Goal: Information Seeking & Learning: Learn about a topic

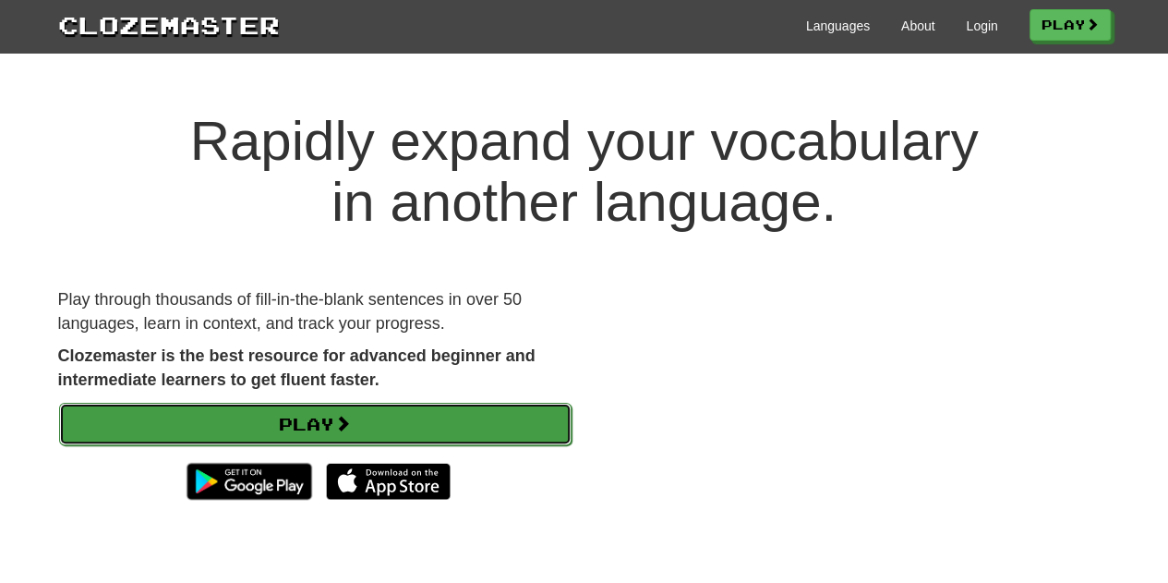
click at [421, 422] on link "Play" at bounding box center [315, 424] width 513 height 42
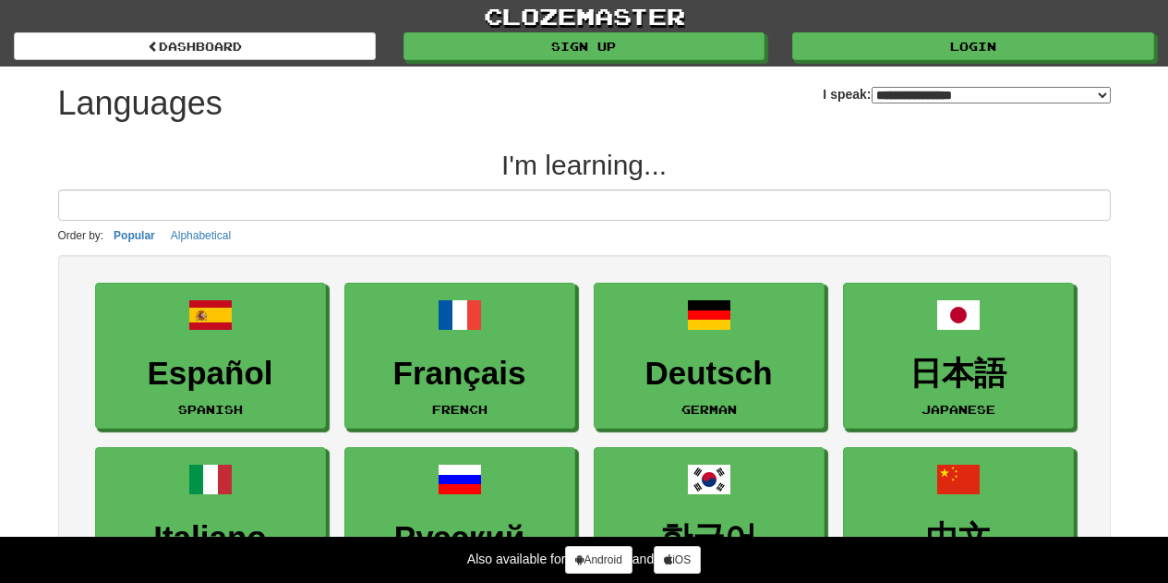
select select "*******"
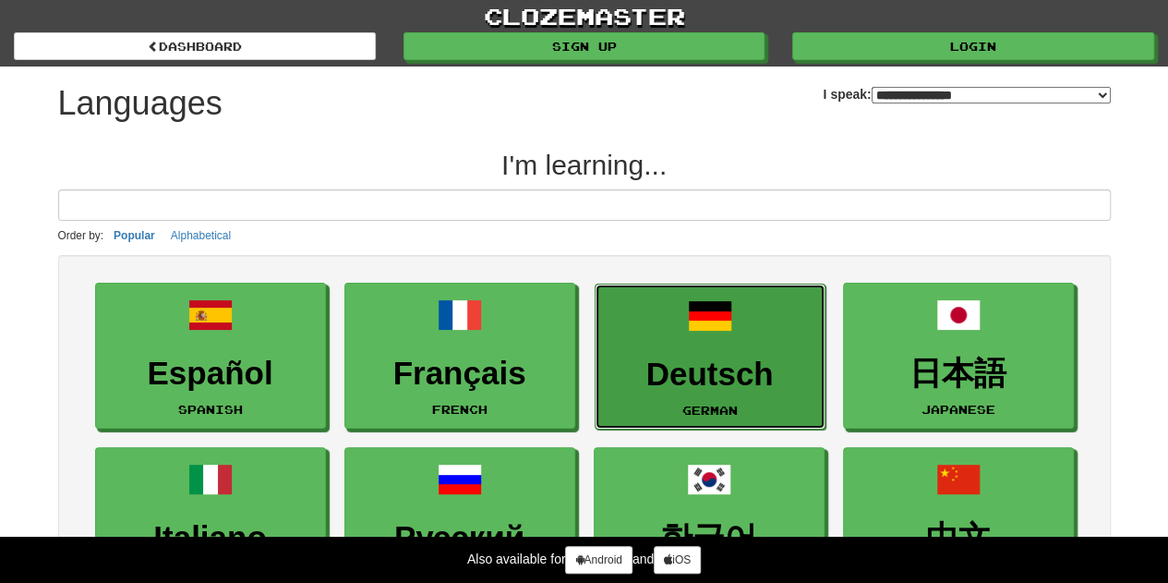
click at [695, 373] on h3 "Deutsch" at bounding box center [710, 374] width 211 height 36
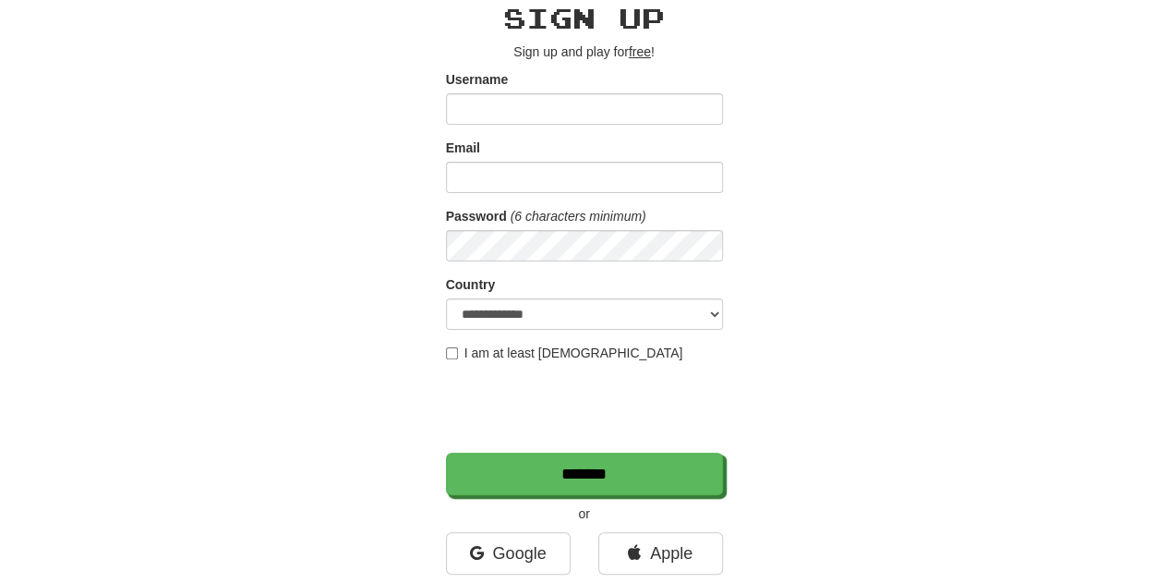
scroll to position [185, 0]
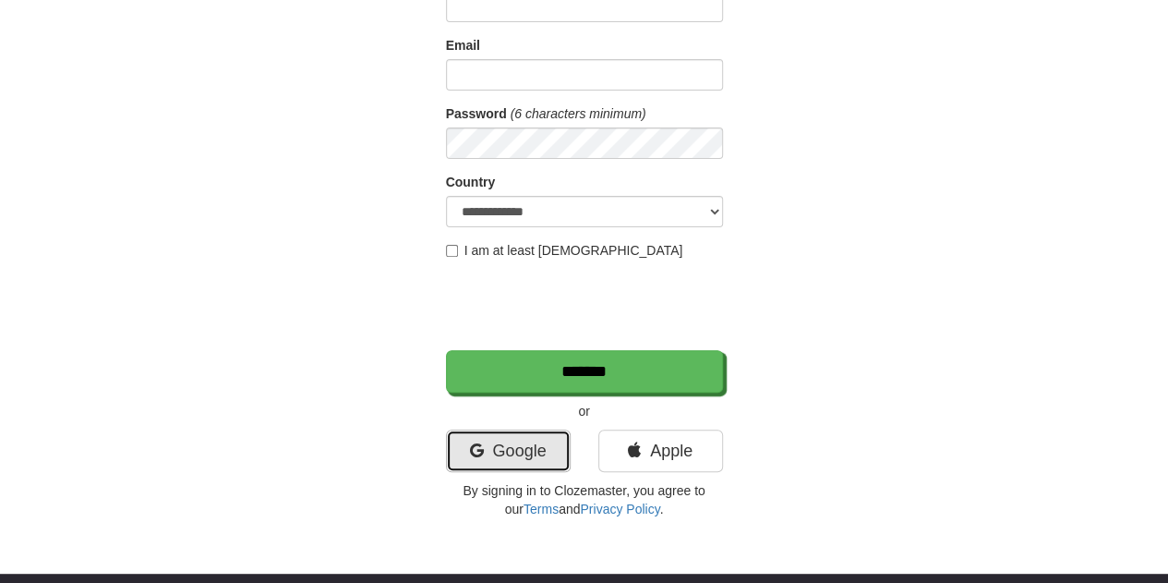
click at [513, 446] on link "Google" at bounding box center [508, 450] width 125 height 42
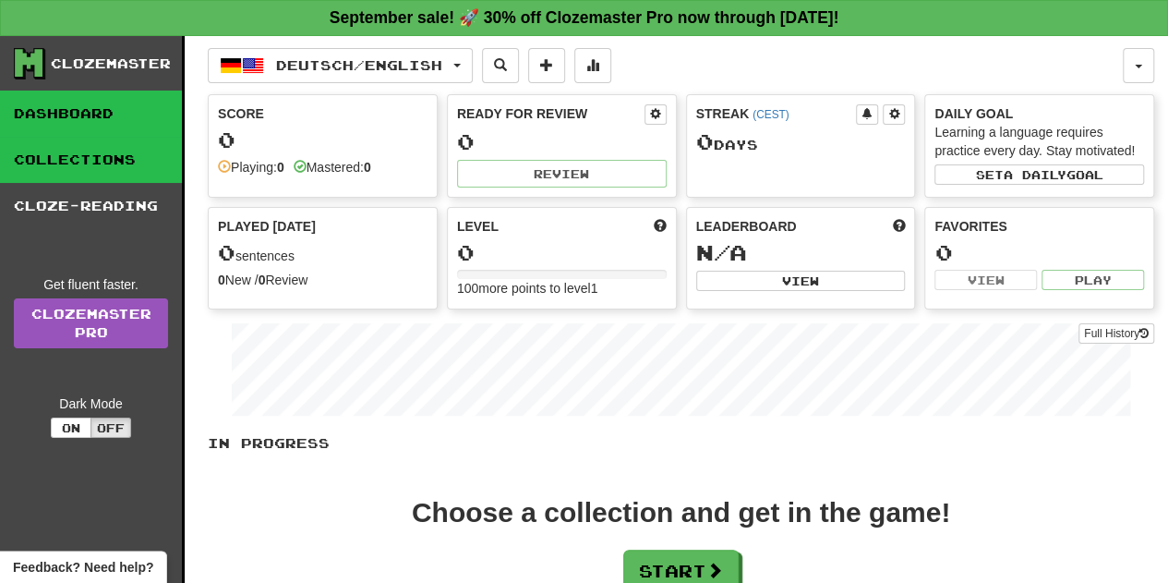
click at [76, 167] on link "Collections" at bounding box center [91, 160] width 182 height 46
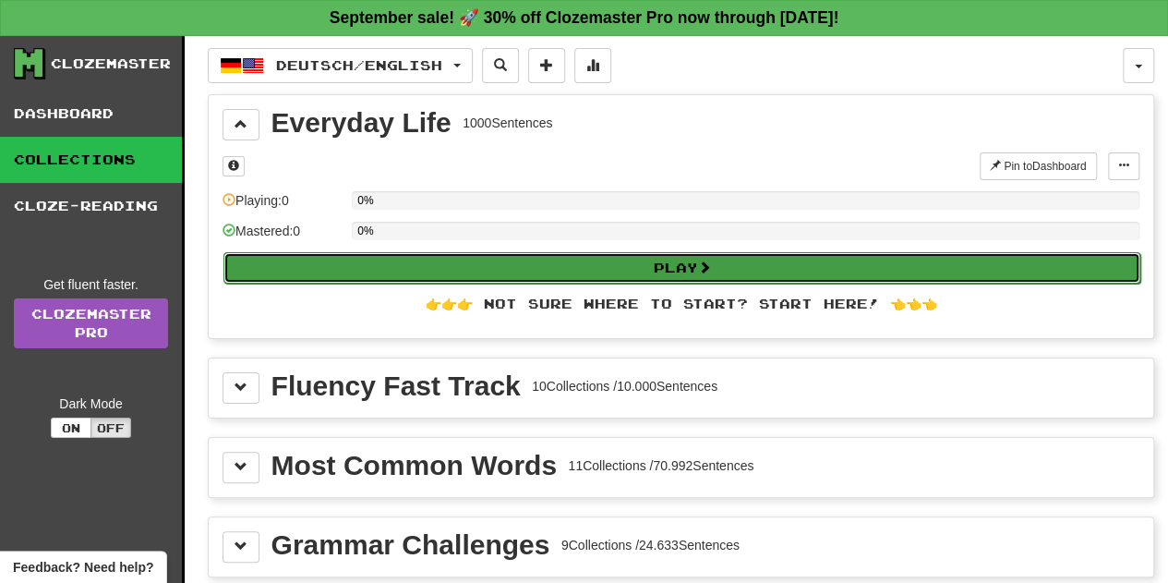
click at [635, 260] on button "Play" at bounding box center [682, 267] width 917 height 31
select select "**"
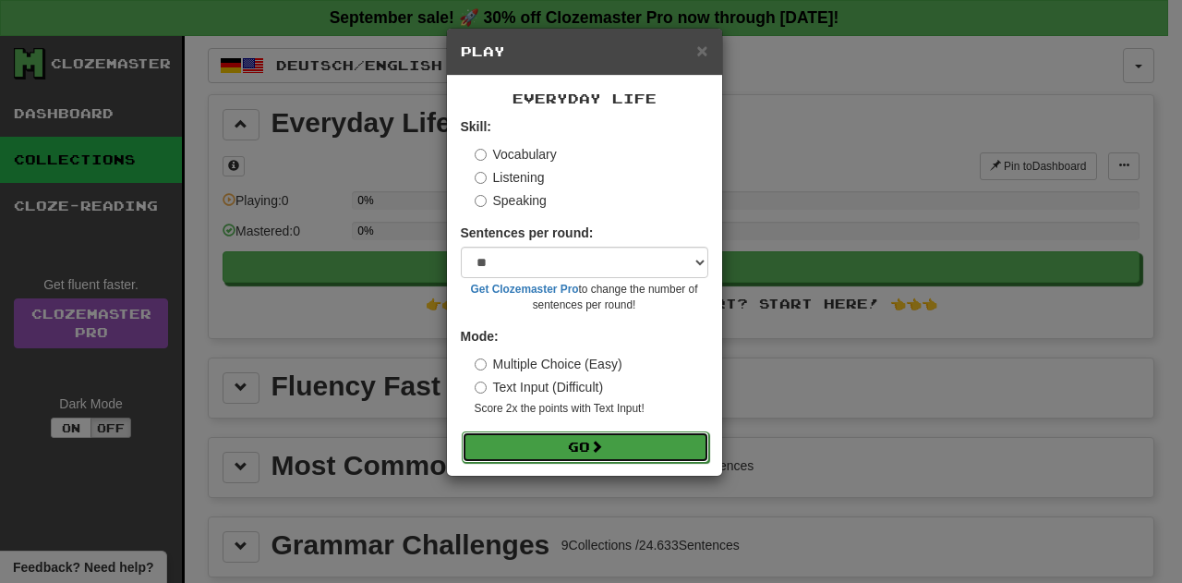
click at [615, 448] on button "Go" at bounding box center [586, 446] width 248 height 31
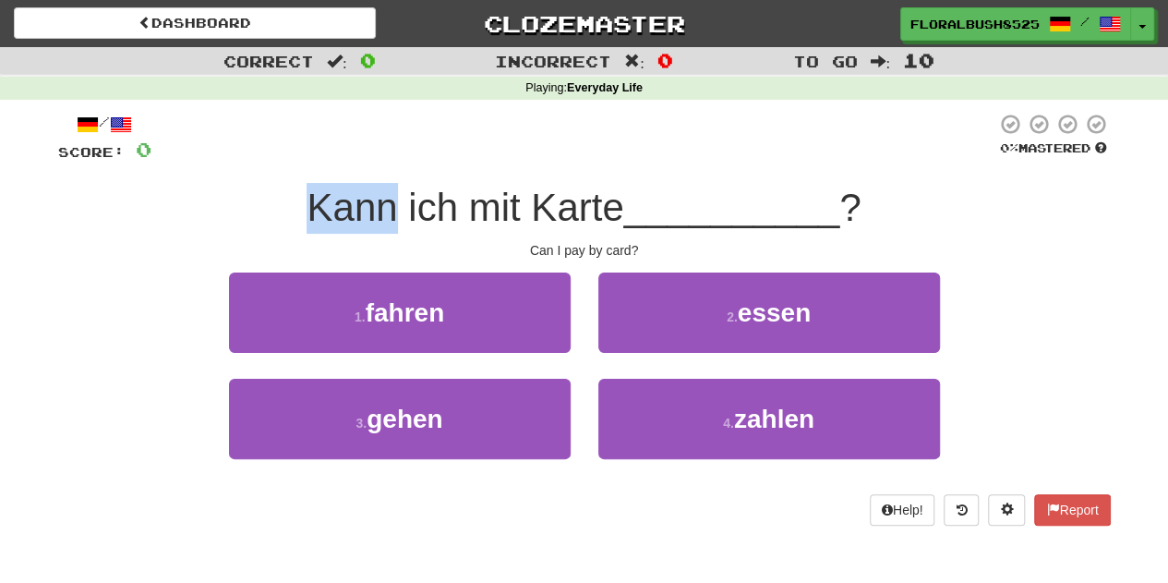
drag, startPoint x: 305, startPoint y: 210, endPoint x: 397, endPoint y: 211, distance: 92.4
click at [397, 211] on span "Kann ich mit Karte" at bounding box center [465, 207] width 317 height 43
drag, startPoint x: 405, startPoint y: 212, endPoint x: 453, endPoint y: 213, distance: 47.1
click at [453, 213] on span "Kann ich mit Karte" at bounding box center [465, 207] width 317 height 43
drag, startPoint x: 489, startPoint y: 216, endPoint x: 523, endPoint y: 215, distance: 33.3
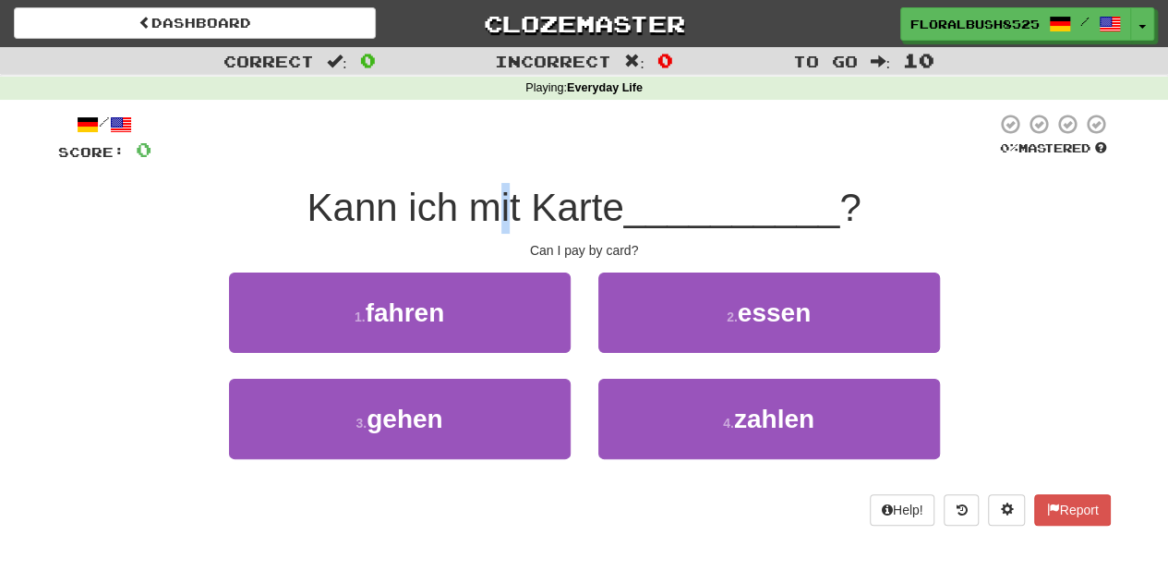
click at [517, 216] on span "Kann ich mit Karte" at bounding box center [465, 207] width 317 height 43
drag, startPoint x: 552, startPoint y: 214, endPoint x: 606, endPoint y: 215, distance: 53.6
click at [605, 215] on span "Kann ich mit Karte" at bounding box center [465, 207] width 317 height 43
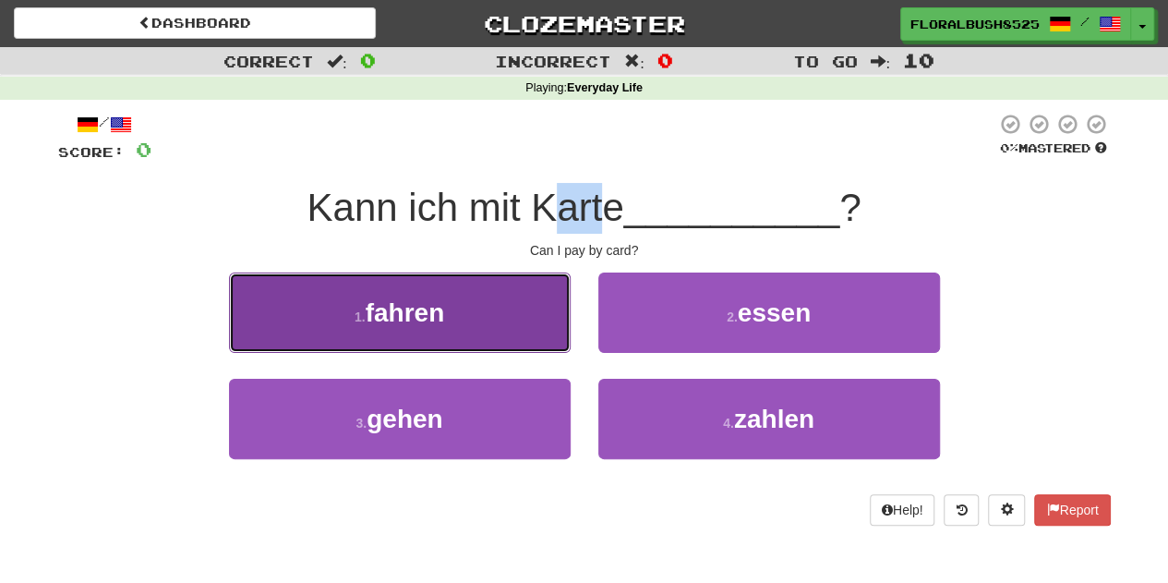
click at [531, 317] on button "1 . fahren" at bounding box center [400, 312] width 342 height 80
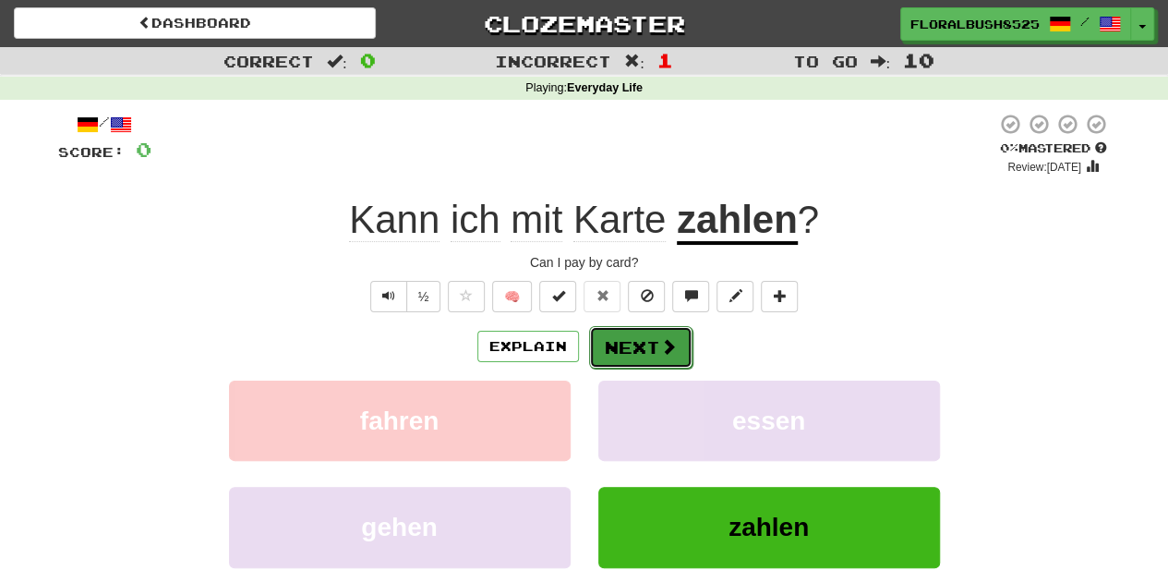
click at [657, 343] on button "Next" at bounding box center [640, 347] width 103 height 42
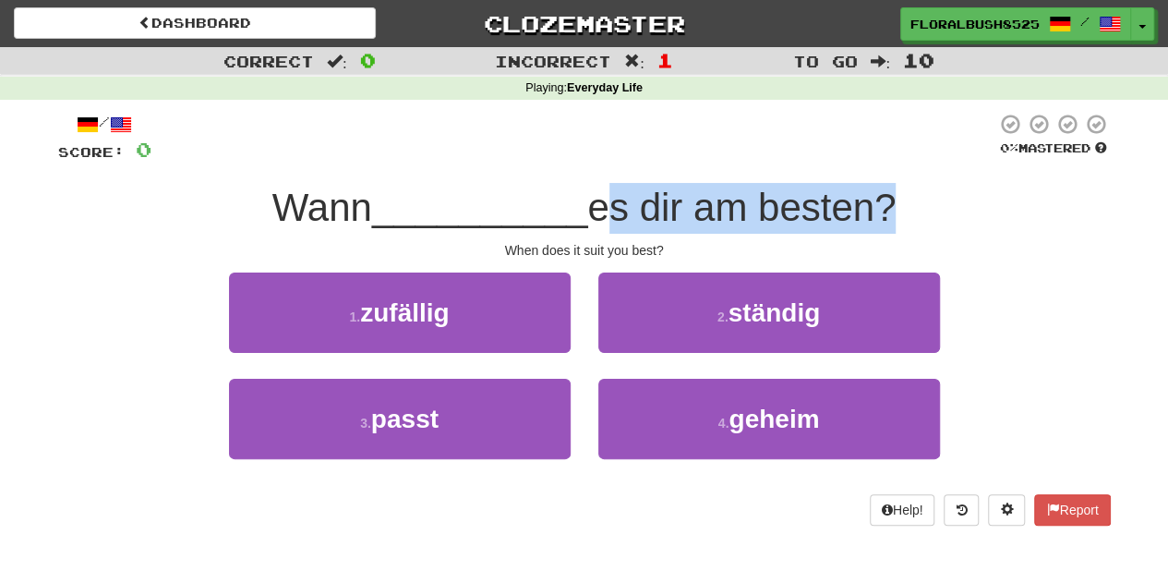
drag, startPoint x: 602, startPoint y: 228, endPoint x: 894, endPoint y: 224, distance: 291.9
click at [894, 224] on span "es dir am besten?" at bounding box center [741, 207] width 308 height 43
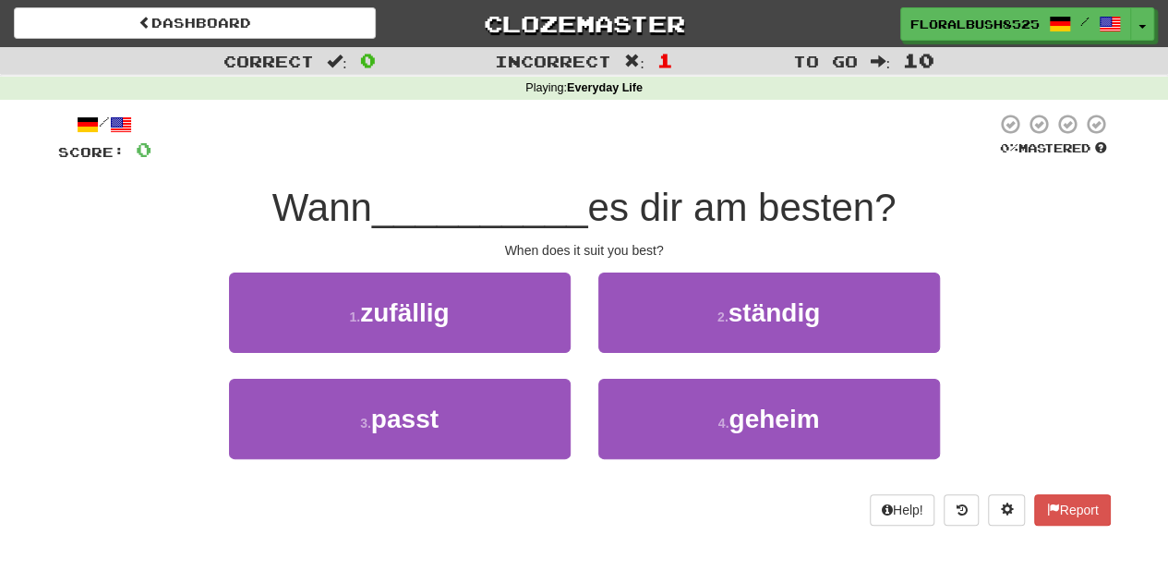
click at [701, 245] on div "When does it suit you best?" at bounding box center [584, 250] width 1053 height 18
